Goal: Information Seeking & Learning: Learn about a topic

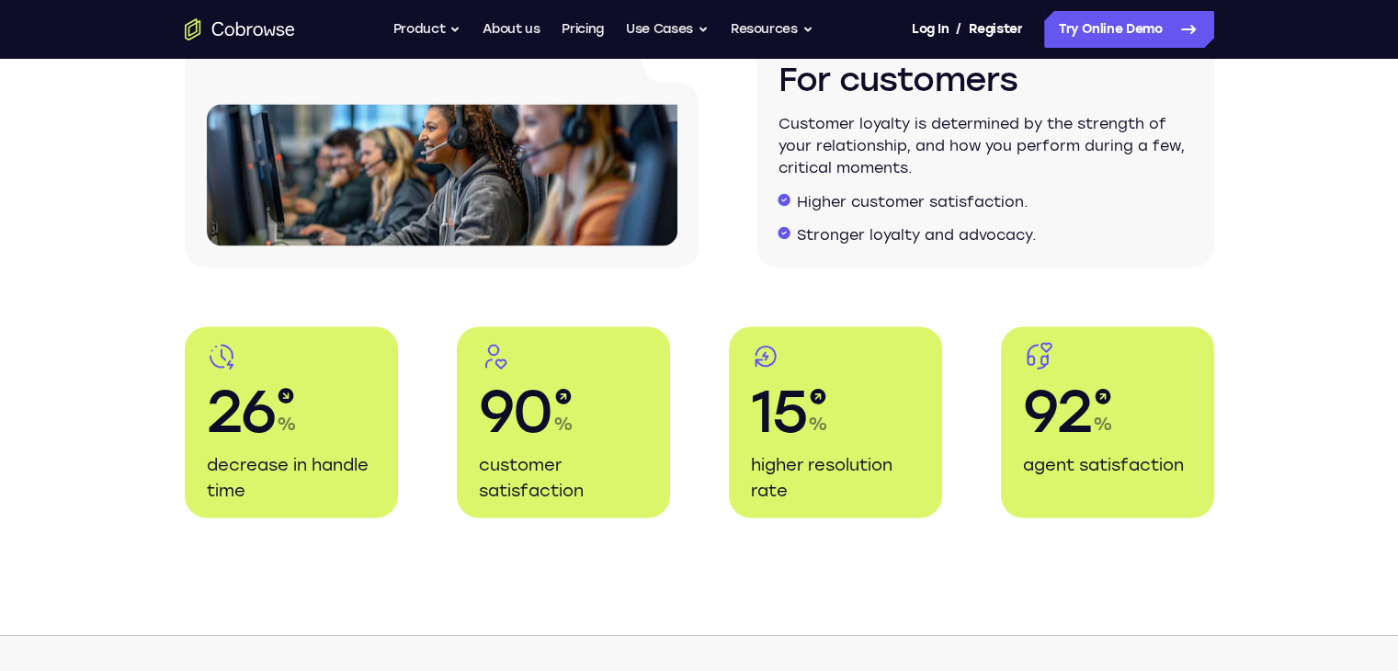
scroll to position [3308, 0]
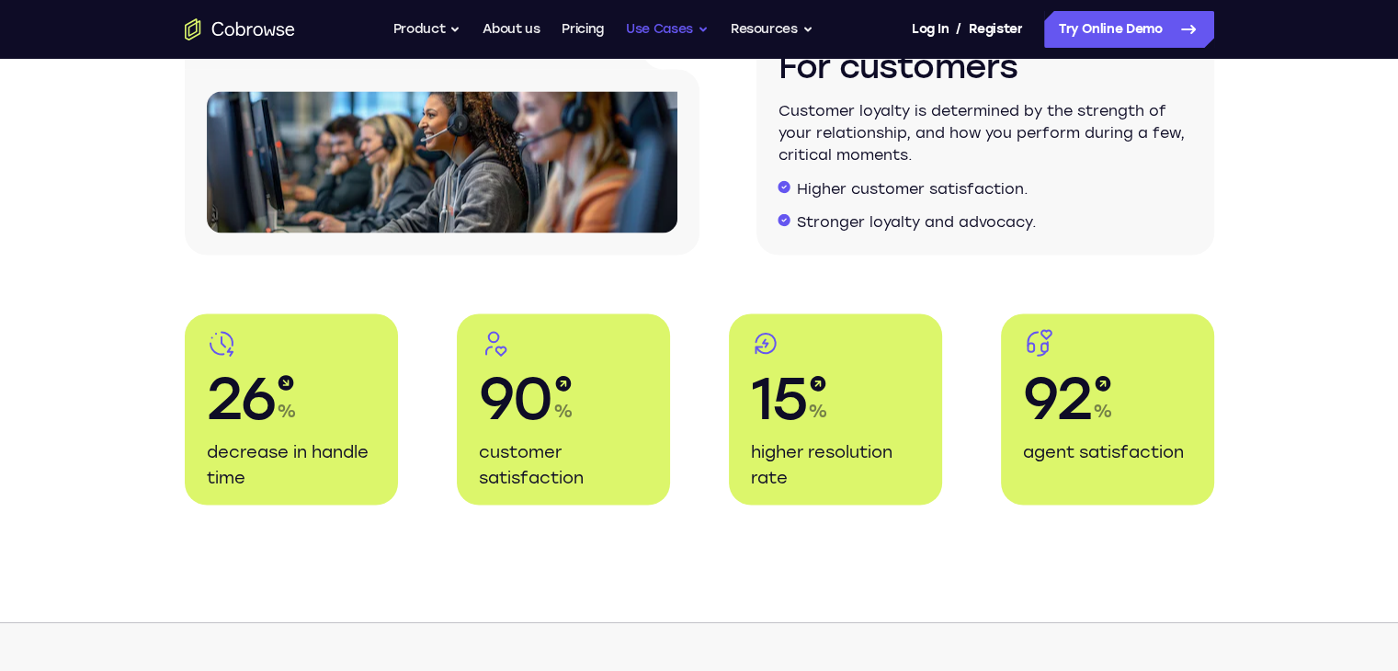
click at [696, 34] on button "Use Cases" at bounding box center [667, 29] width 83 height 37
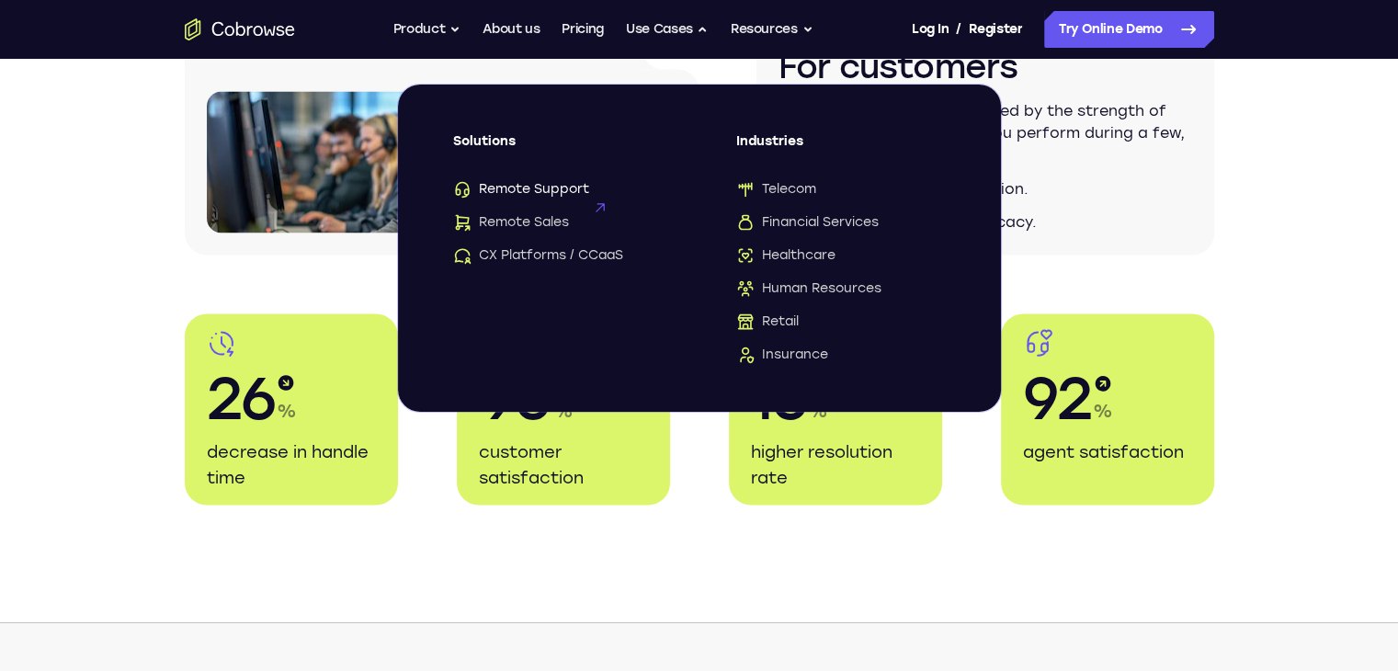
click at [545, 188] on span "Remote Support" at bounding box center [521, 189] width 136 height 18
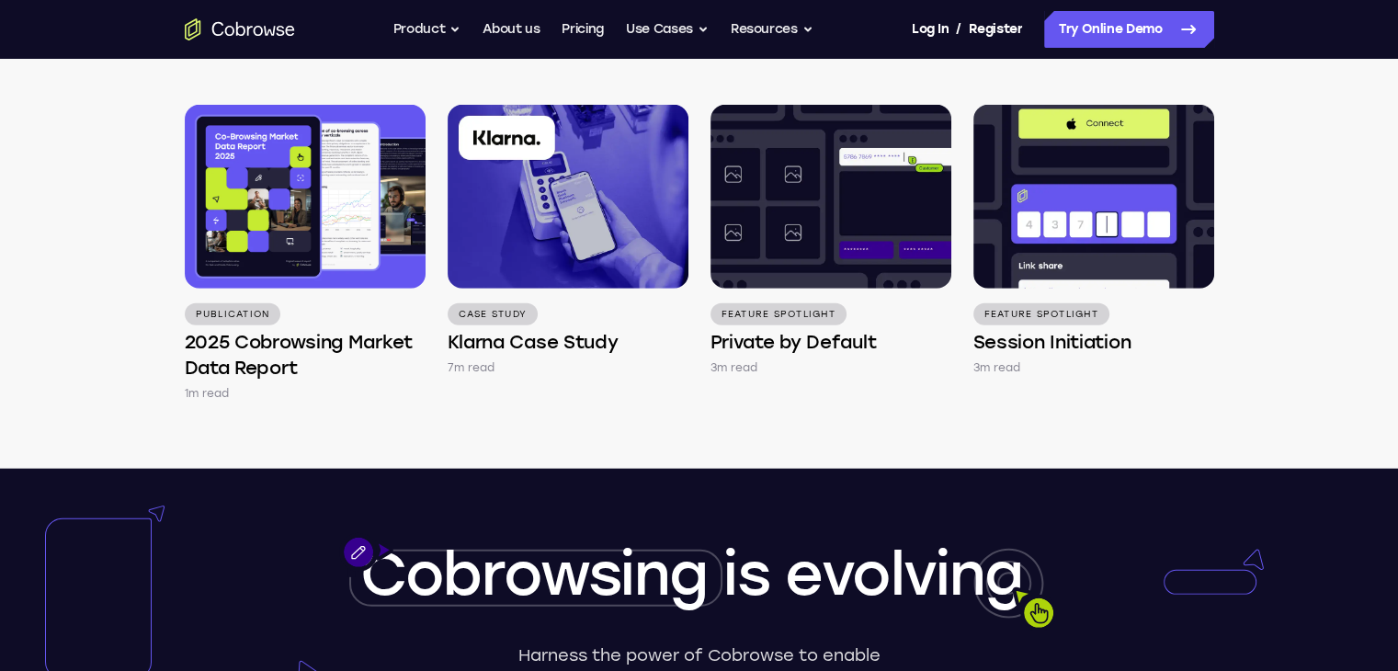
scroll to position [5329, 0]
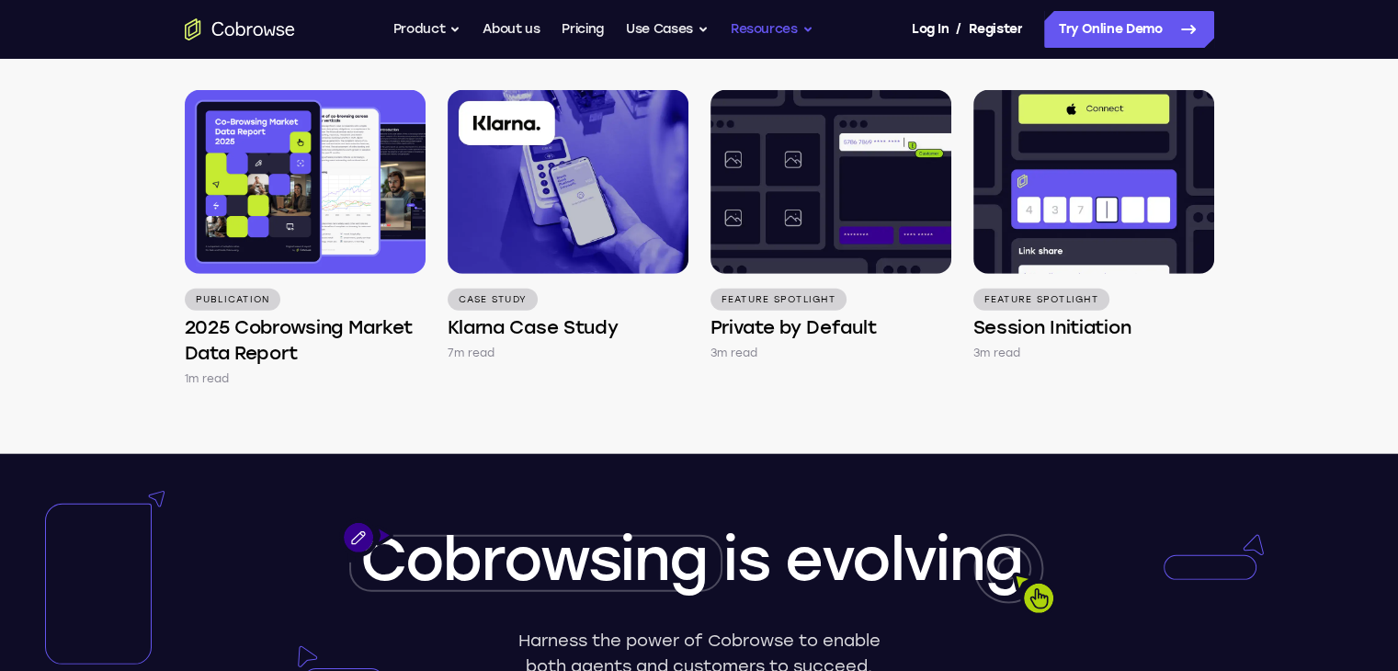
click at [784, 28] on button "Resources" at bounding box center [771, 29] width 83 height 37
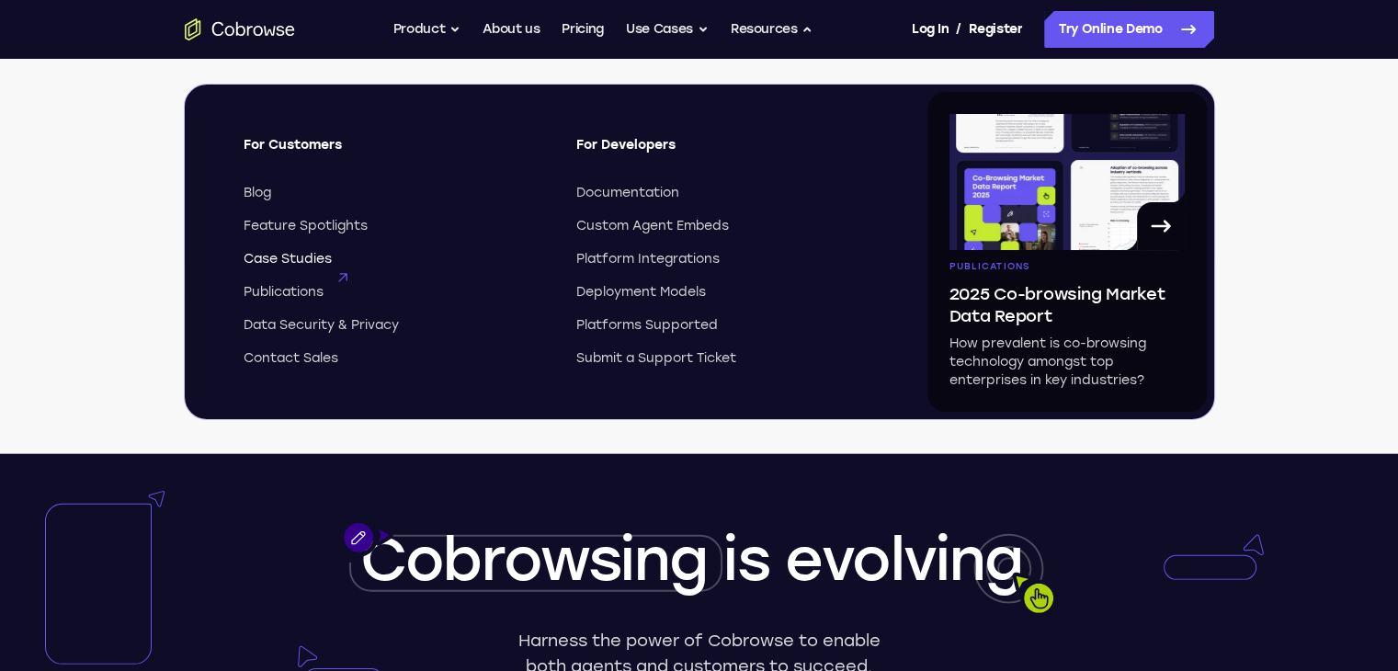
click at [274, 262] on span "Case Studies" at bounding box center [287, 259] width 88 height 18
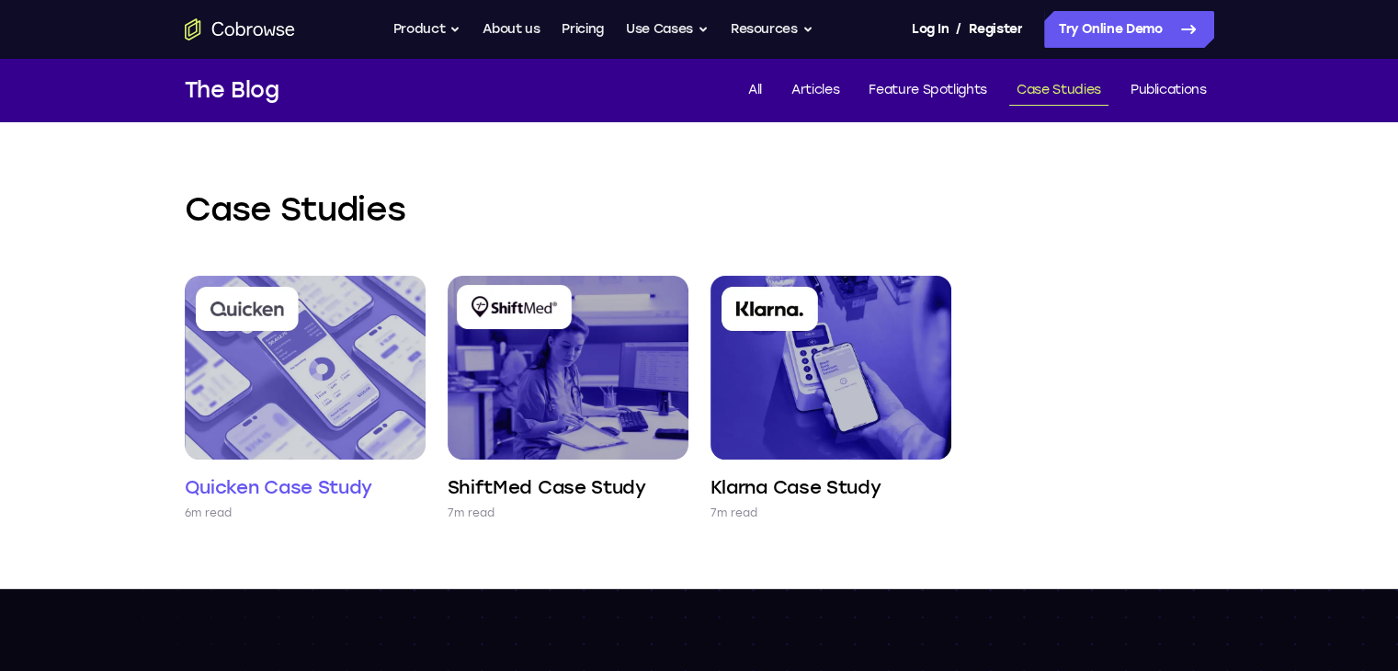
click at [242, 492] on h4 "Quicken Case Study" at bounding box center [279, 487] width 188 height 26
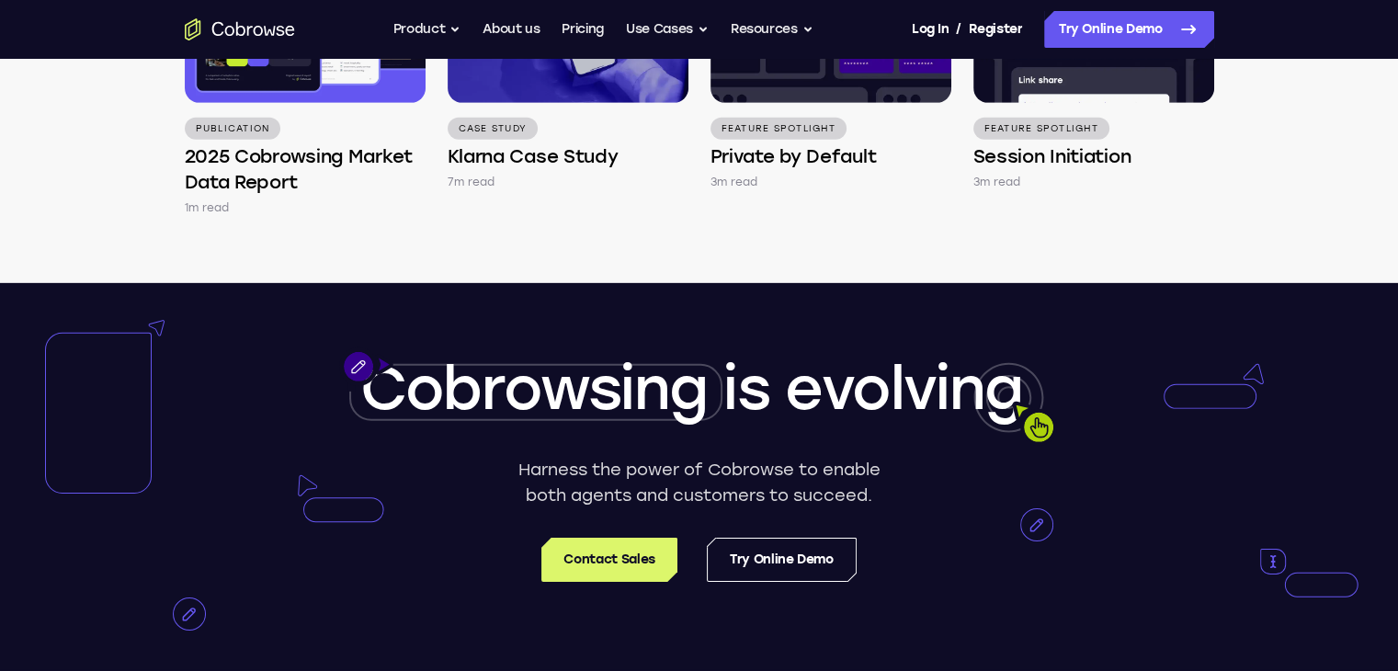
scroll to position [5880, 0]
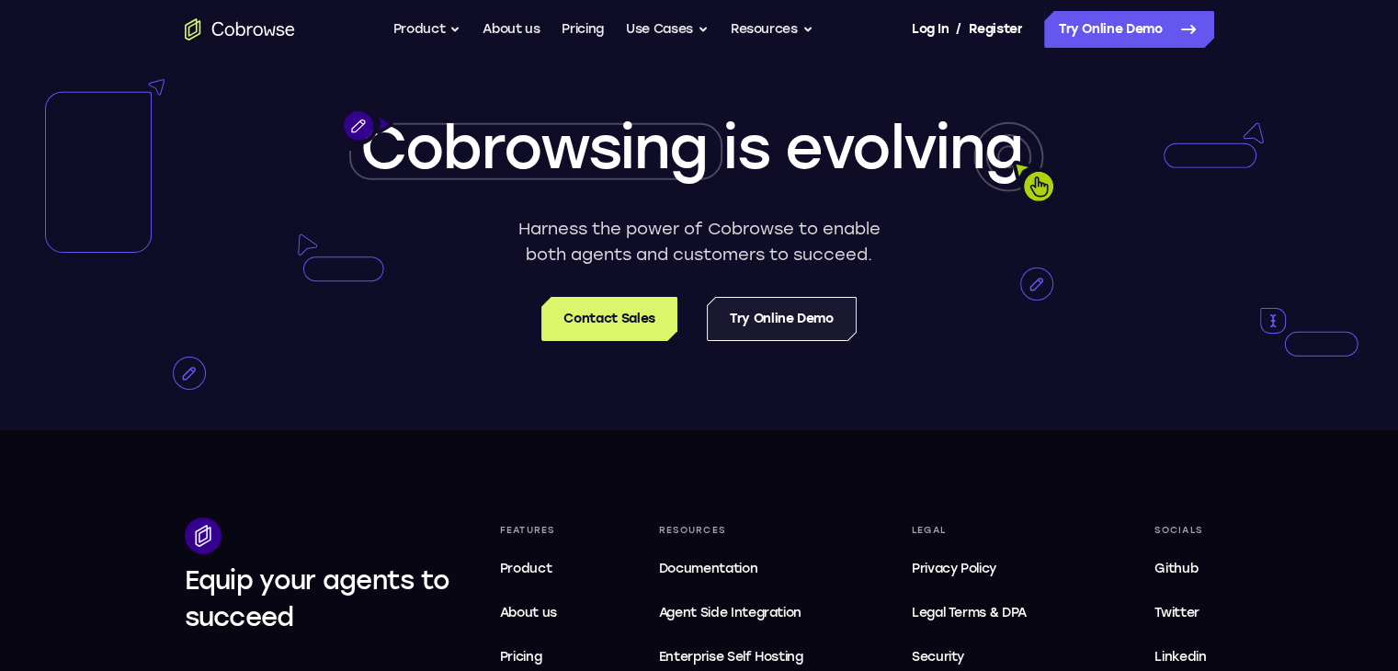
click at [764, 297] on link "Try Online Demo" at bounding box center [782, 319] width 150 height 44
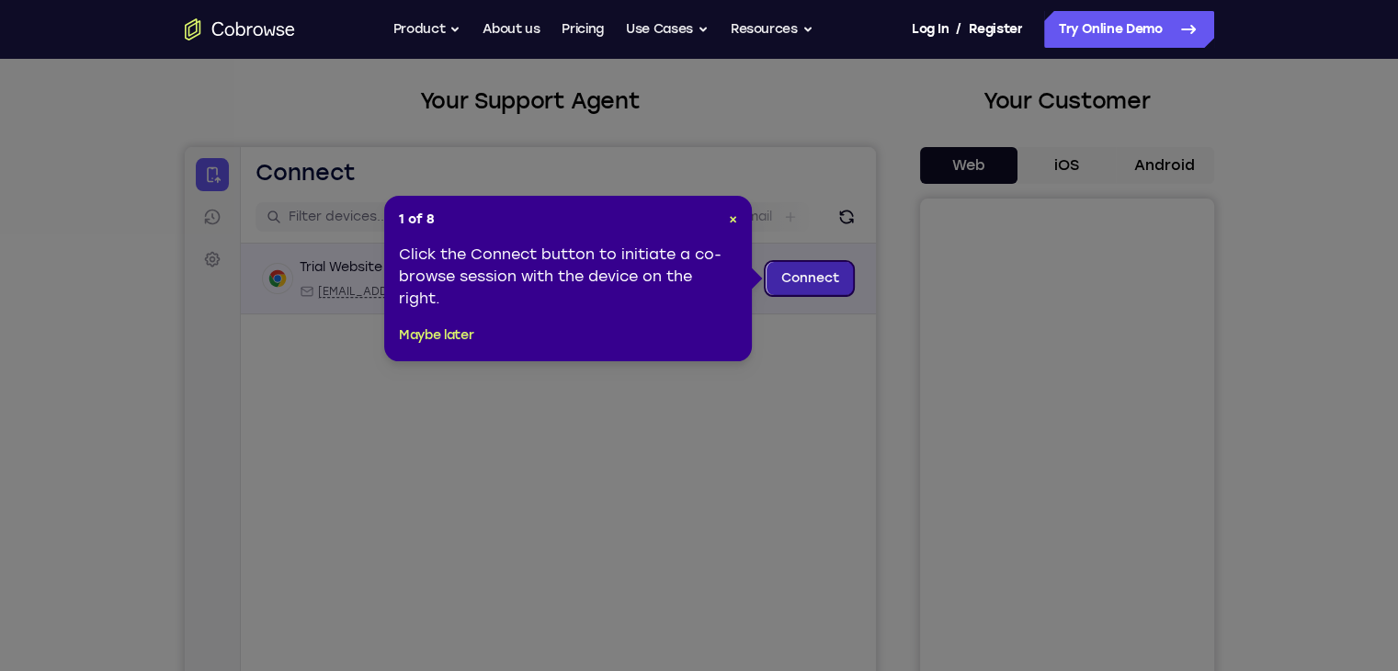
click at [799, 277] on link "Connect" at bounding box center [808, 278] width 87 height 33
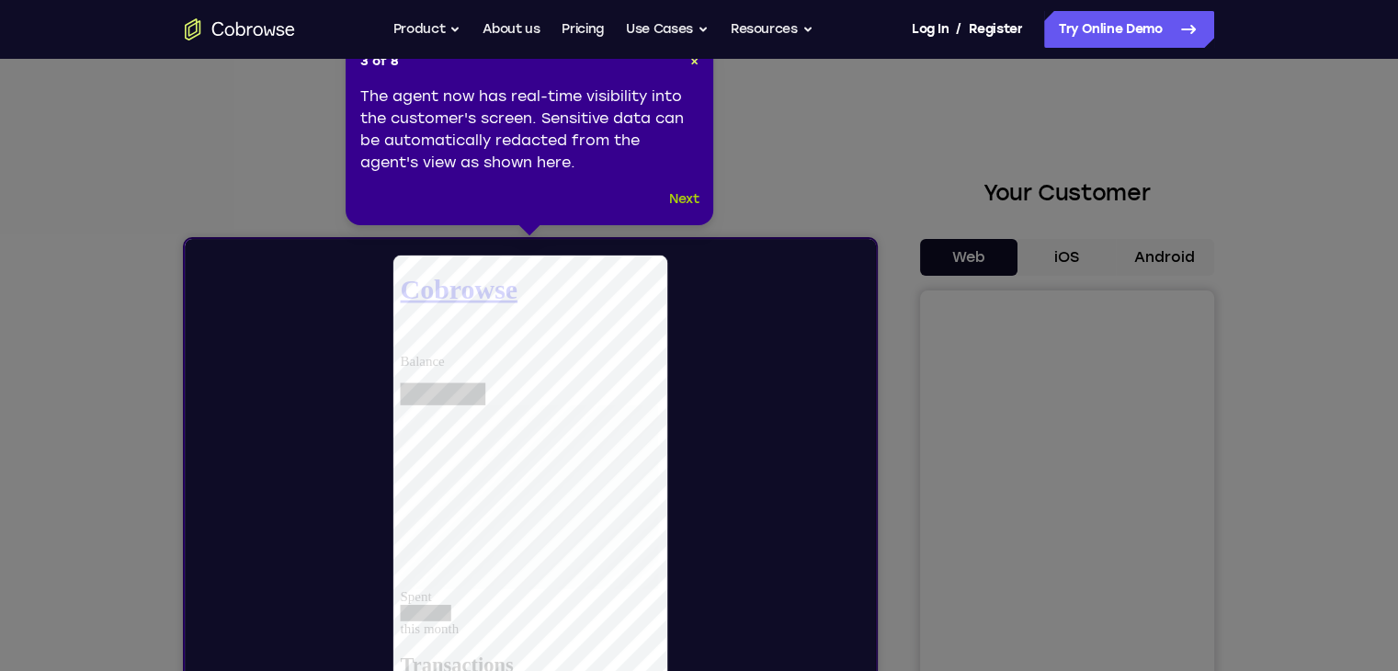
click at [687, 196] on button "Next" at bounding box center [684, 199] width 30 height 22
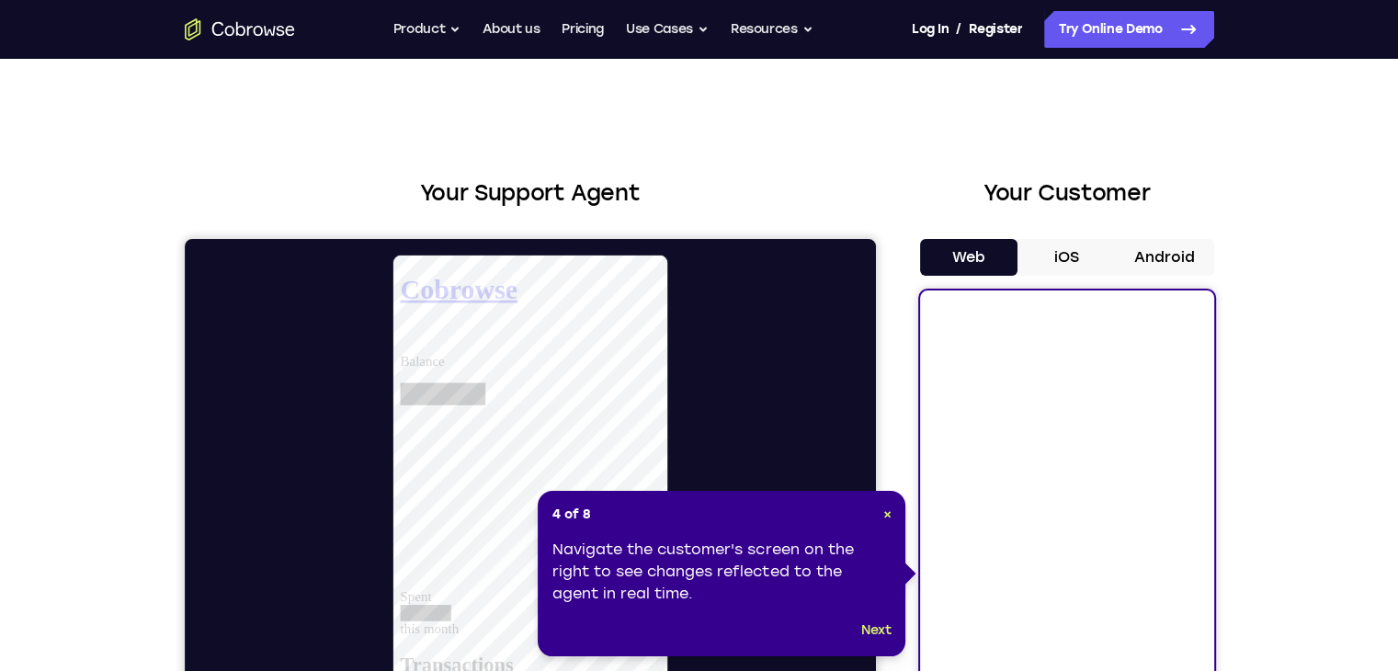
scroll to position [92, 0]
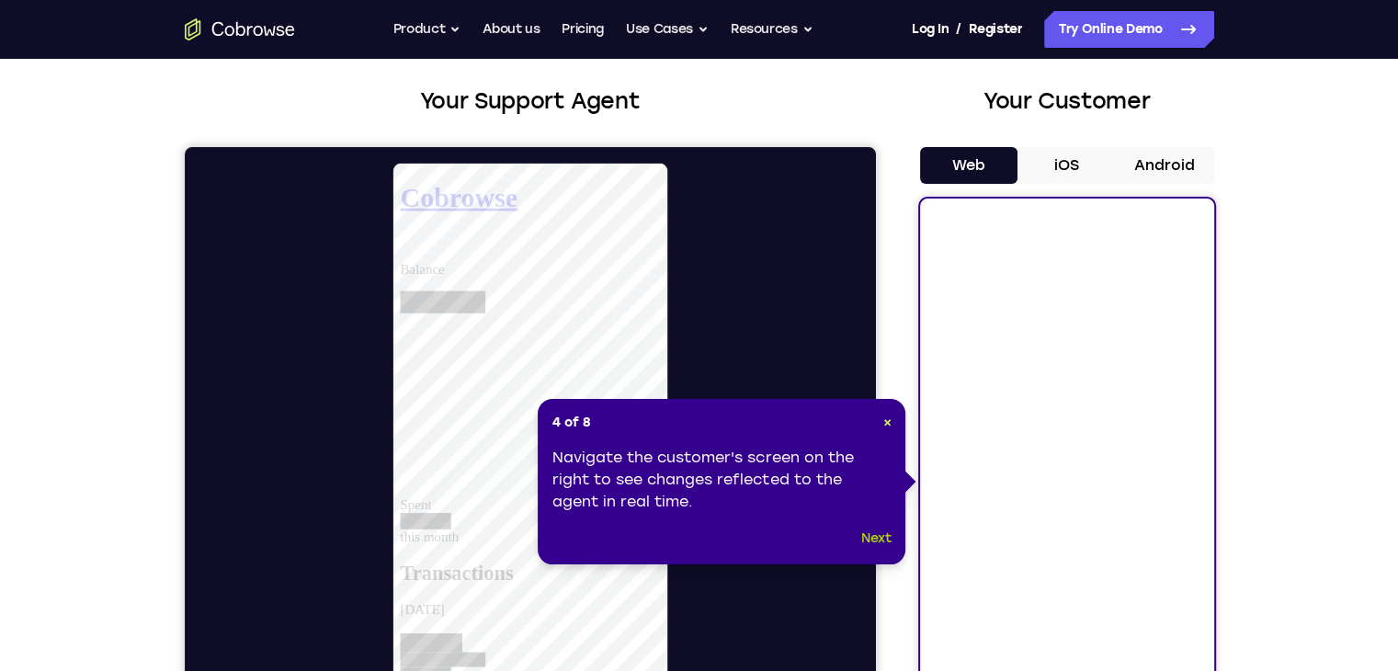
click at [875, 536] on button "Next" at bounding box center [876, 538] width 30 height 22
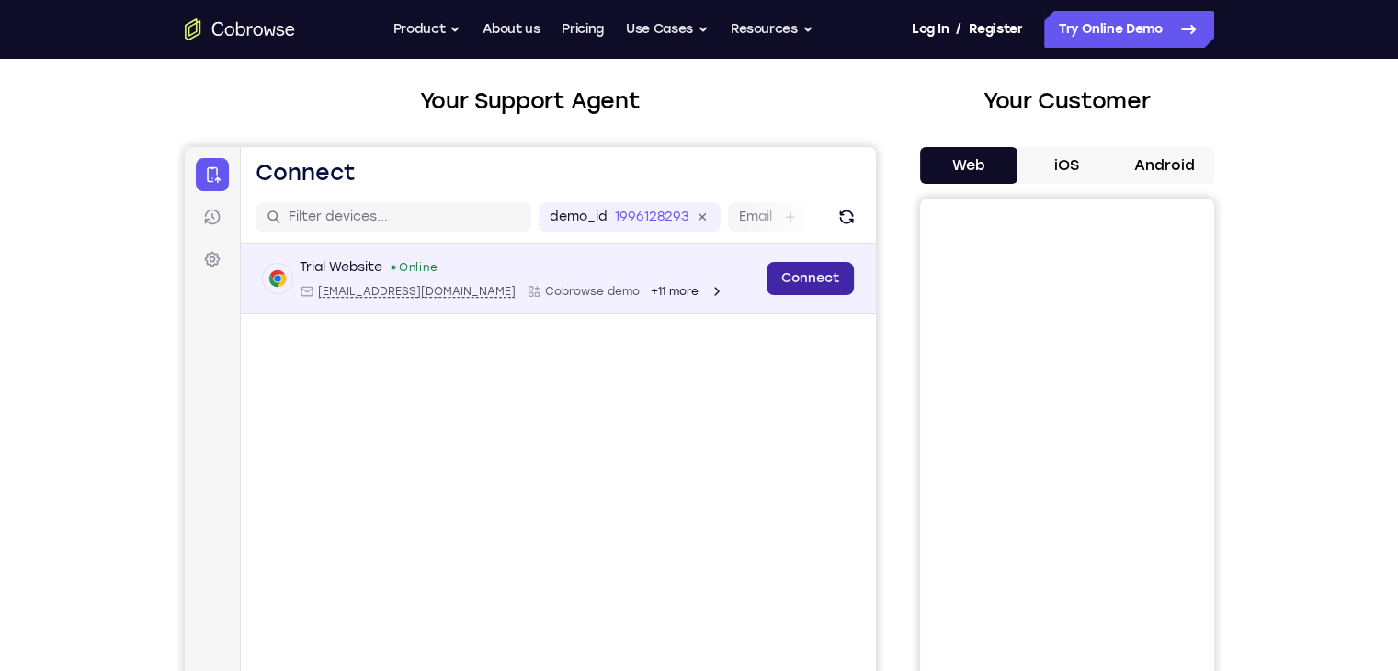
click at [788, 280] on link "Connect" at bounding box center [808, 278] width 87 height 33
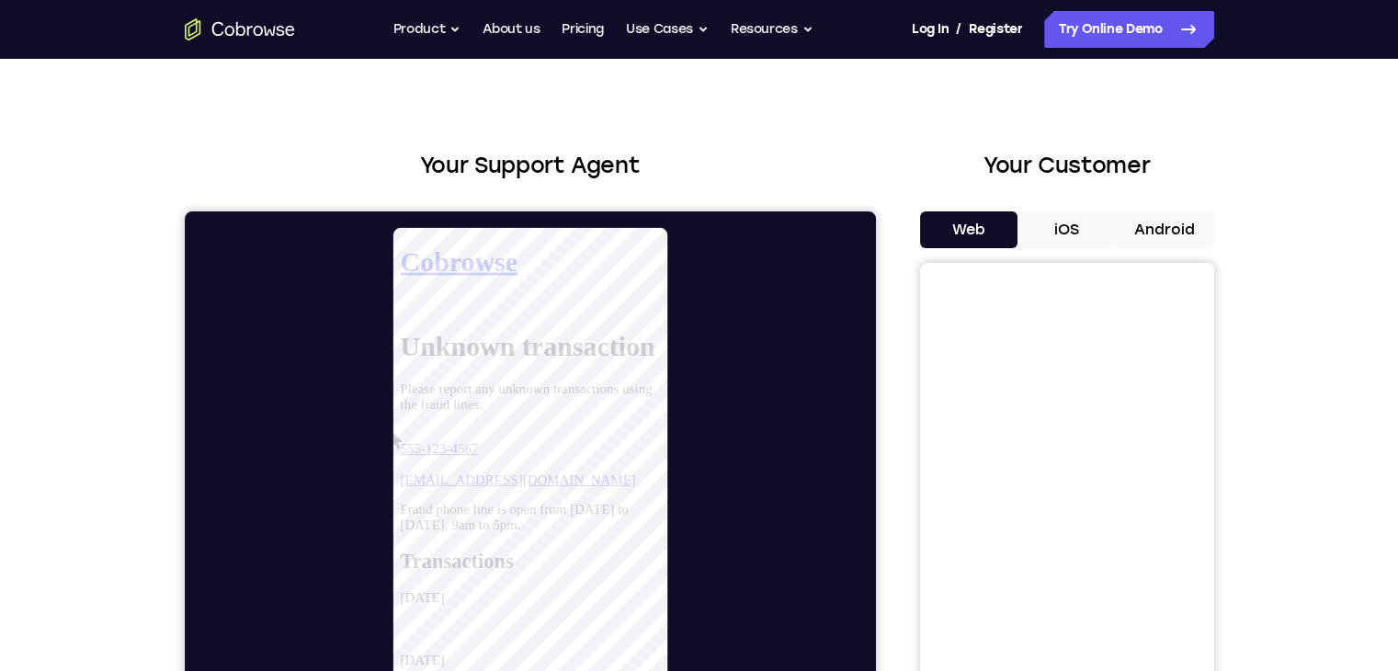
scroll to position [0, 0]
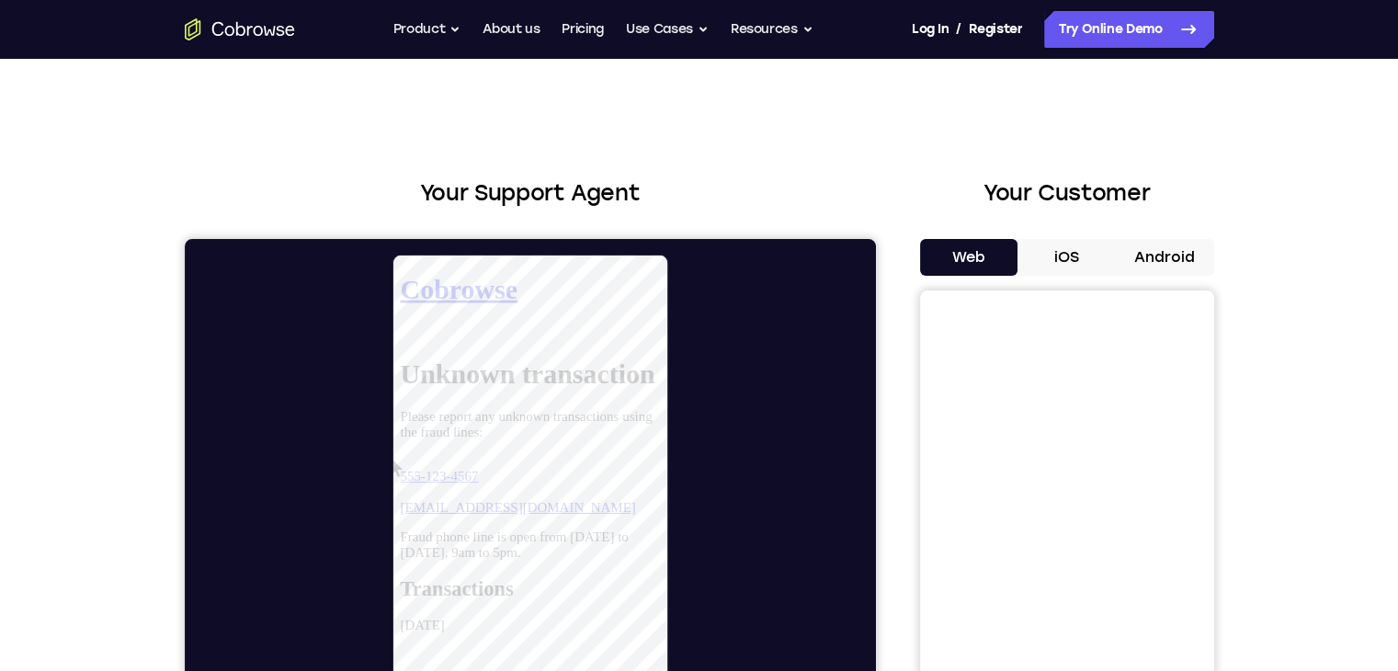
click at [1062, 258] on button "iOS" at bounding box center [1066, 257] width 98 height 37
click at [1147, 253] on button "Android" at bounding box center [1164, 257] width 98 height 37
click at [972, 269] on button "Web" at bounding box center [969, 257] width 98 height 37
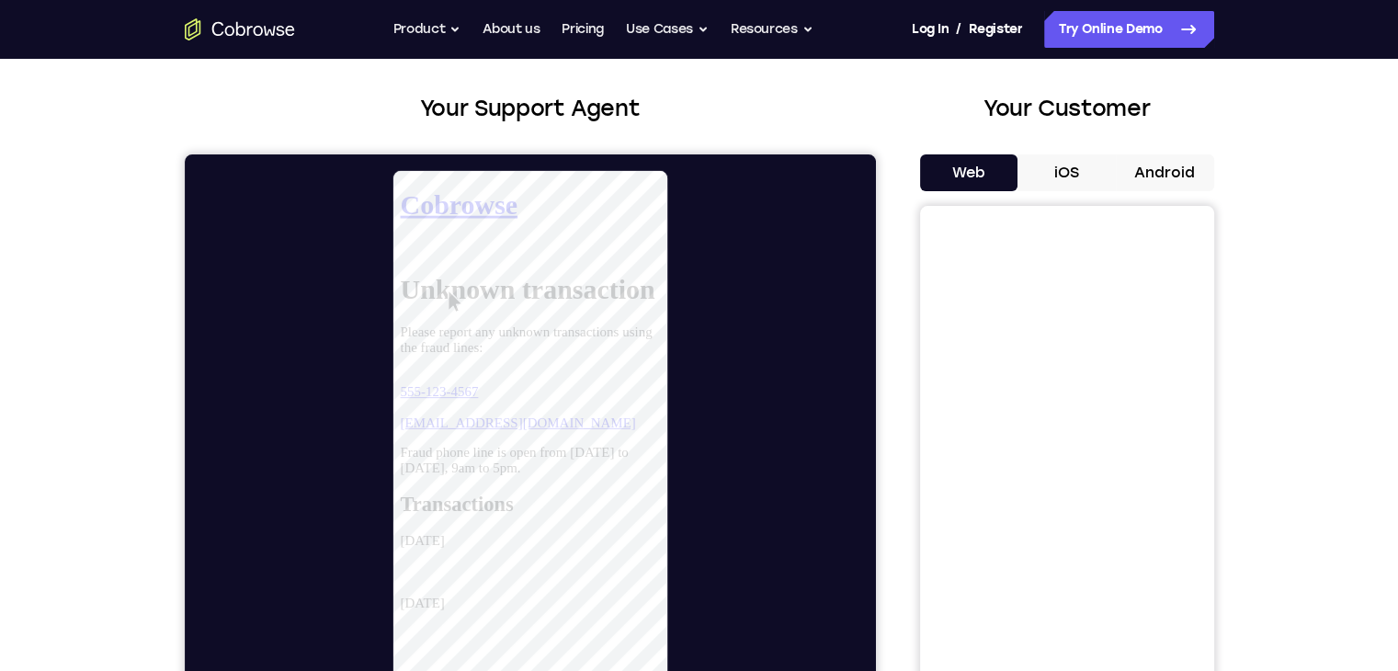
scroll to position [184, 0]
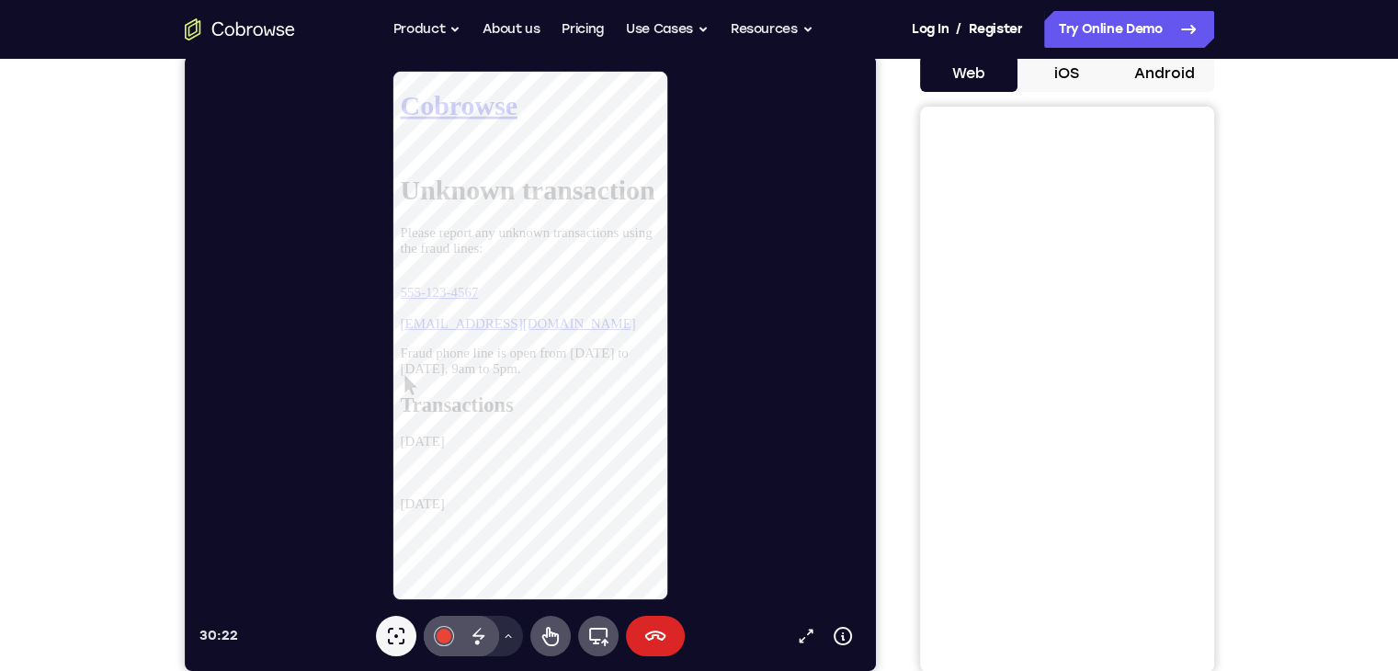
click at [652, 633] on icon at bounding box center [654, 636] width 22 height 22
